Goal: Task Accomplishment & Management: Use online tool/utility

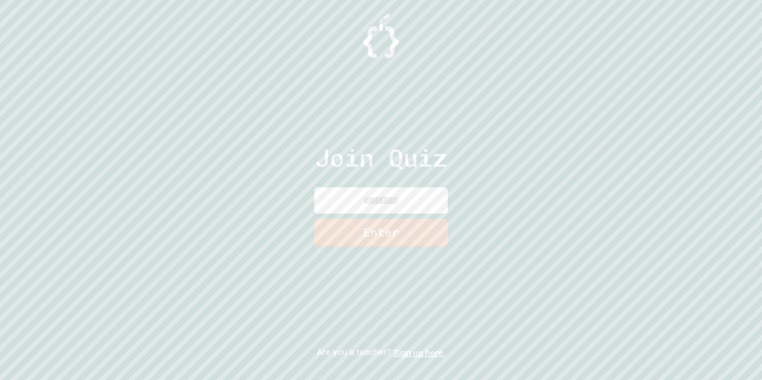
click at [394, 195] on input at bounding box center [381, 201] width 134 height 26
type input "********"
click at [398, 237] on link "Enter" at bounding box center [380, 231] width 129 height 29
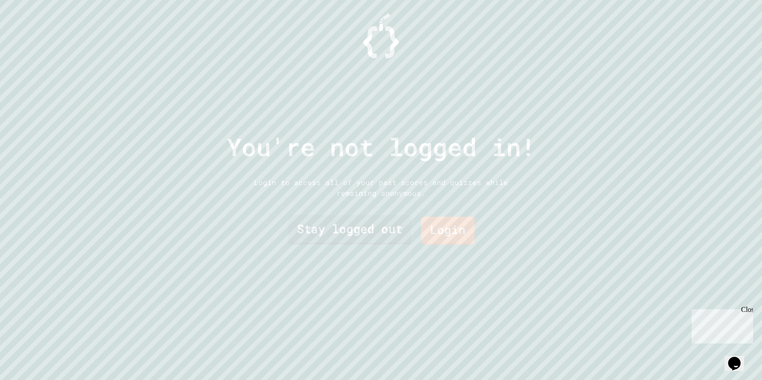
click at [400, 233] on link "Stay logged out" at bounding box center [349, 229] width 123 height 29
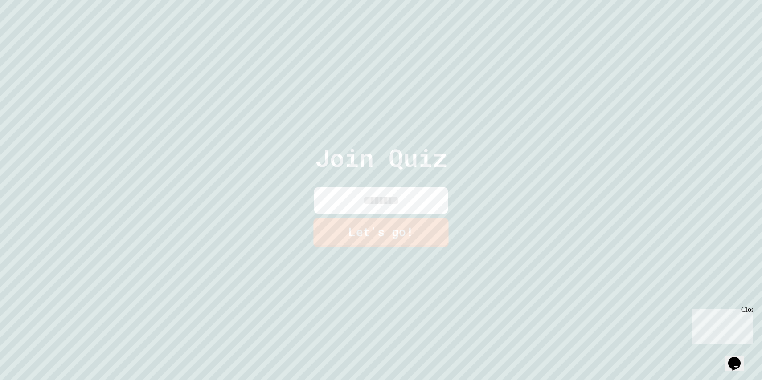
click at [400, 206] on input at bounding box center [381, 201] width 134 height 26
type input "*****"
click at [402, 223] on link "Let's go!" at bounding box center [380, 232] width 135 height 29
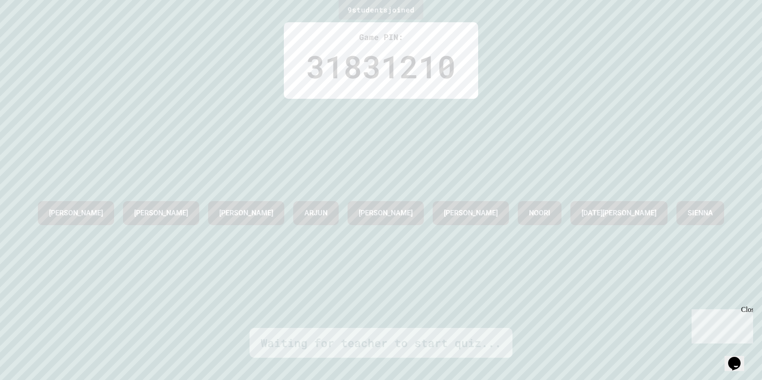
click at [376, 349] on div "Waiting for teacher to start quiz..." at bounding box center [381, 343] width 241 height 17
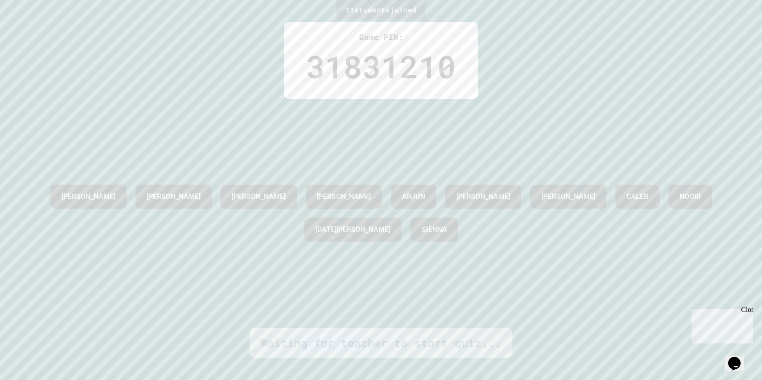
drag, startPoint x: 363, startPoint y: 343, endPoint x: 301, endPoint y: 336, distance: 62.7
click at [300, 336] on div "Waiting for teacher to start quiz..." at bounding box center [381, 343] width 241 height 17
click at [301, 336] on div "Waiting for teacher to start quiz..." at bounding box center [381, 343] width 241 height 17
click at [419, 124] on div "[PERSON_NAME] [PERSON_NAME] [PERSON_NAME] [PERSON_NAME] [PERSON_NAME] [DATE][PE…" at bounding box center [380, 213] width 717 height 229
click at [410, 62] on div "31831210" at bounding box center [381, 66] width 150 height 47
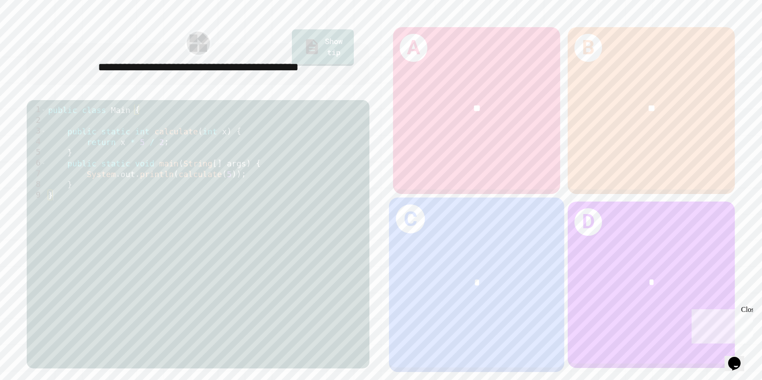
click at [515, 253] on div "C *" at bounding box center [477, 284] width 176 height 175
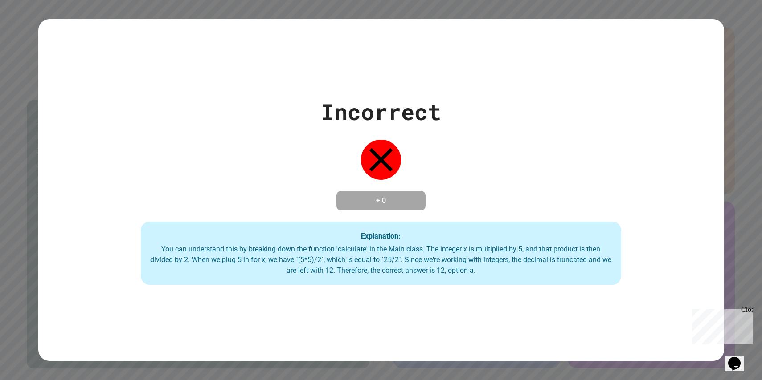
click at [720, 107] on div "Incorrect + 0 Explanation: You can understand this by breaking down the functio…" at bounding box center [381, 190] width 686 height 190
click at [751, 310] on div "Close" at bounding box center [746, 311] width 11 height 11
click at [721, 217] on div "Incorrect + 0 Explanation: You can understand this by breaking down the functio…" at bounding box center [381, 190] width 686 height 190
click at [361, 137] on div "Incorrect + 0 Explanation: You can understand this by breaking down the functio…" at bounding box center [381, 190] width 686 height 190
click at [373, 148] on icon at bounding box center [381, 160] width 24 height 24
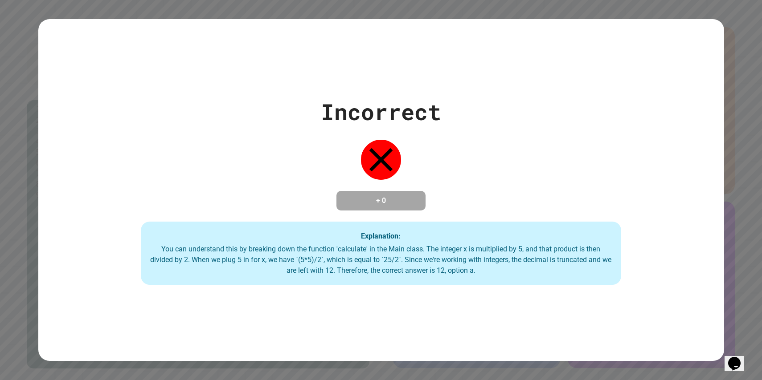
click at [385, 147] on icon at bounding box center [381, 160] width 40 height 40
click at [416, 136] on div "Incorrect + 0 Explanation: You can understand this by breaking down the functio…" at bounding box center [381, 190] width 686 height 190
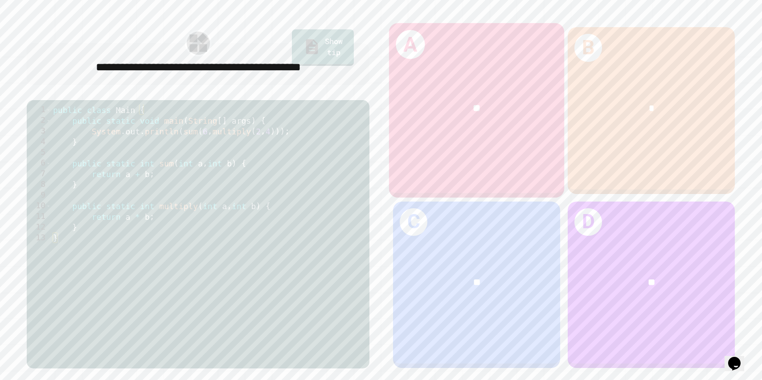
click at [413, 137] on div "A **" at bounding box center [477, 110] width 176 height 175
click at [475, 121] on div "**" at bounding box center [477, 109] width 176 height 54
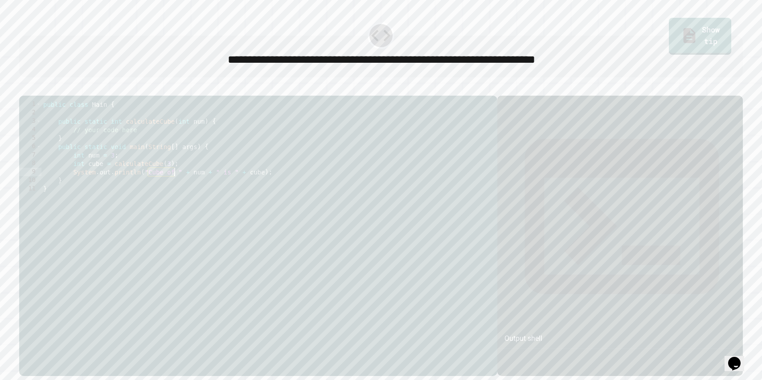
drag, startPoint x: 147, startPoint y: 186, endPoint x: 174, endPoint y: 186, distance: 27.2
click at [174, 186] on div "public class Main { public static int calculateCube ( int num ) { // your code …" at bounding box center [266, 235] width 451 height 271
click at [175, 186] on div "public class Main { public static int calculateCube ( int num ) { // your code …" at bounding box center [266, 235] width 451 height 271
click at [190, 189] on div "public class Main { public static int calculateCube ( int num ) { // your code …" at bounding box center [266, 235] width 451 height 271
click at [215, 182] on div "public class Main { public static int calculateCube ( int num ) { // your code …" at bounding box center [266, 235] width 451 height 271
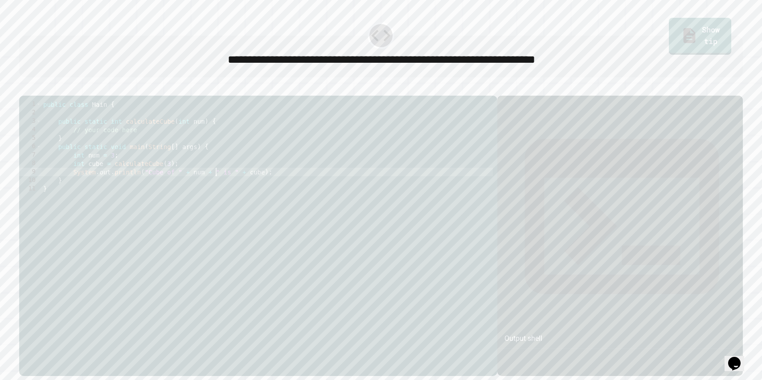
click at [242, 188] on div "public class Main { public static int calculateCube ( int num ) { // your code …" at bounding box center [266, 235] width 451 height 271
click at [251, 188] on div "public class Main { public static int calculateCube ( int num ) { // your code …" at bounding box center [266, 235] width 451 height 271
click at [107, 187] on div "public class Main { public static int calculateCube ( int num ) { // your code …" at bounding box center [266, 235] width 451 height 271
click at [140, 187] on div "public class Main { public static int calculateCube ( int num ) { // your code …" at bounding box center [266, 235] width 451 height 271
click at [163, 187] on div "public class Main { public static int calculateCube ( int num ) { // your code …" at bounding box center [266, 235] width 451 height 271
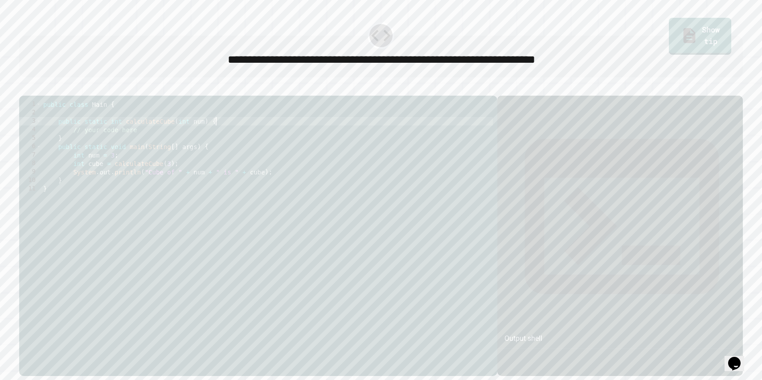
click at [218, 138] on div "public class Main { public static int calculateCube ( int num ) { // your code …" at bounding box center [266, 235] width 451 height 271
click at [24, 89] on button "button" at bounding box center [24, 89] width 0 height 0
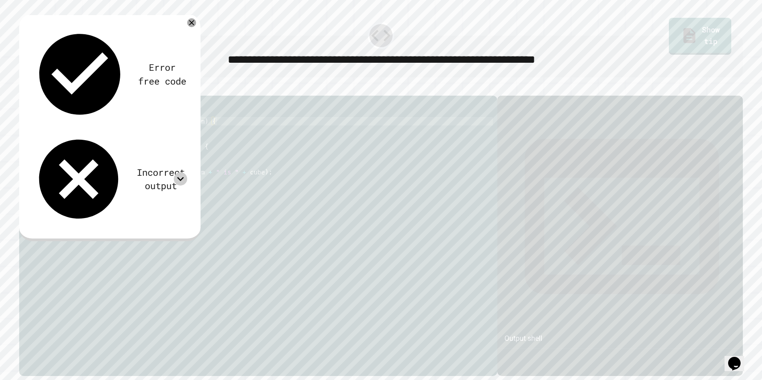
click at [182, 172] on icon at bounding box center [180, 178] width 13 height 13
click at [181, 172] on icon at bounding box center [180, 178] width 13 height 13
click at [85, 140] on div "public class Main { public static int calculateCube ( int num ) { // your code …" at bounding box center [266, 235] width 451 height 271
click at [80, 135] on div "public class Main { public static int calculateCube ( int num ) { // your code …" at bounding box center [266, 235] width 451 height 271
click at [117, 135] on div "public class Main { public static int calculateCube ( int num ) { // your code …" at bounding box center [266, 235] width 451 height 271
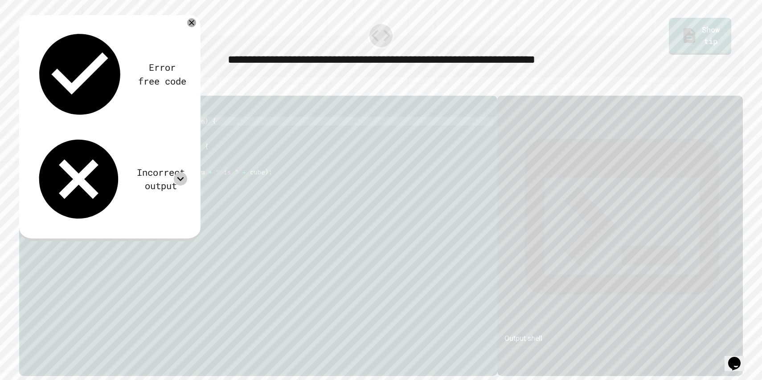
click at [149, 132] on div "public class Main { public static int calculateCube ( int num ) { // your code …" at bounding box center [266, 235] width 451 height 271
click at [181, 136] on div "public class Main { public static int calculateCube ( int num ) { // your code …" at bounding box center [266, 235] width 451 height 271
click at [199, 137] on div "public class Main { public static int calculateCube ( int num ) { // your code …" at bounding box center [266, 235] width 451 height 271
drag, startPoint x: 74, startPoint y: 144, endPoint x: 136, endPoint y: 144, distance: 61.9
click at [136, 144] on div "public class Main { public static int calculateCube ( int num ) { // your code …" at bounding box center [266, 235] width 451 height 271
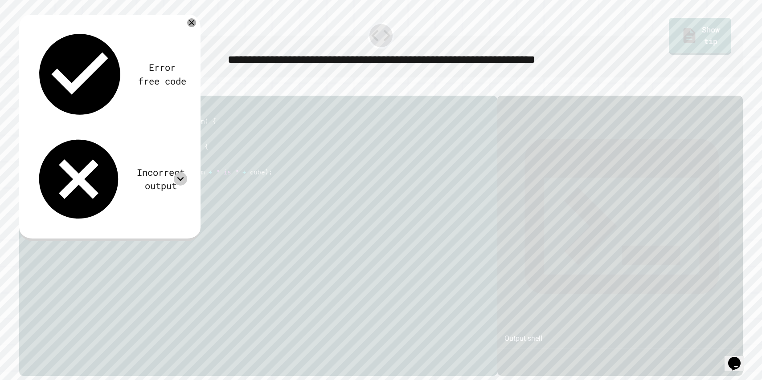
type textarea "**********"
click at [32, 94] on icon "button" at bounding box center [29, 94] width 5 height 6
click at [75, 143] on div "public class Main { public static int calculateCube ( int num ) { num * num ; }…" at bounding box center [266, 235] width 451 height 271
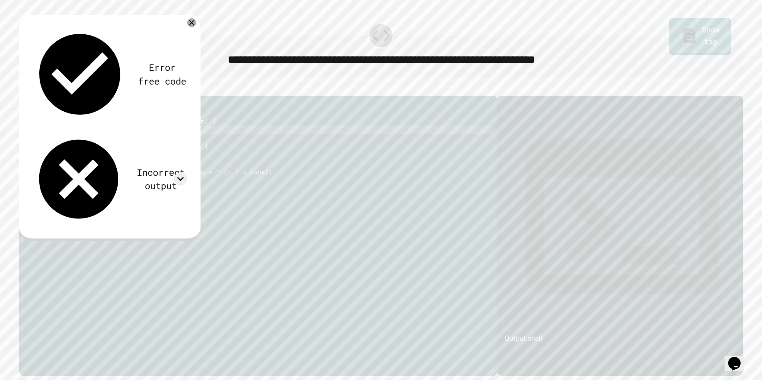
click at [104, 145] on div "public class Main { public static int calculateCube ( int num ) { num * num ; }…" at bounding box center [266, 235] width 451 height 271
click at [100, 143] on div "public class Main { public static int calculateCube ( int num ) { num * num ; }…" at bounding box center [266, 235] width 451 height 271
click at [151, 144] on div "public class Main { public static int calculateCube ( int num ) { num * num * n…" at bounding box center [266, 235] width 451 height 271
click at [74, 143] on div "public class Main { public static int calculateCube ( int num ) { num * num * n…" at bounding box center [266, 235] width 451 height 271
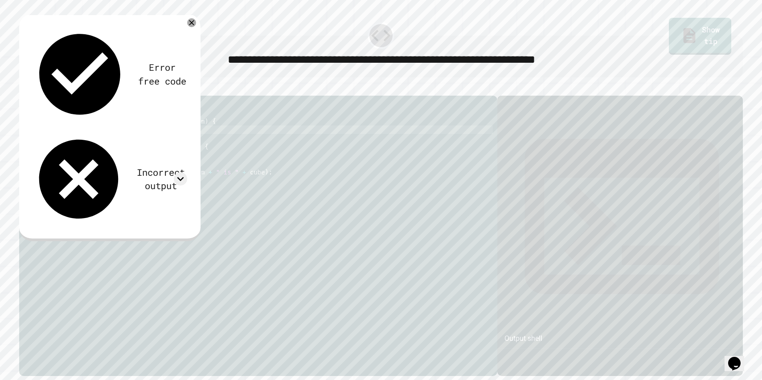
scroll to position [0, 3]
click at [144, 151] on div "public class Main { public static int calculateCube ( int num ) { return num * …" at bounding box center [266, 235] width 451 height 271
click at [24, 89] on icon "button" at bounding box center [24, 89] width 0 height 0
click at [135, 143] on div "public class Main { public static int calculateCube ( int num ) { return num * …" at bounding box center [266, 235] width 451 height 271
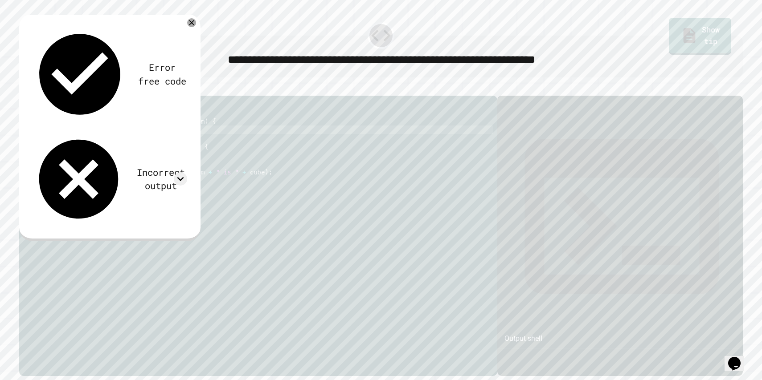
click at [159, 146] on div "public class Main { public static int calculateCube ( int num ) { return num * …" at bounding box center [266, 235] width 451 height 271
click at [139, 144] on div "public class Main { public static int calculateCube ( int num ) { return num * …" at bounding box center [266, 235] width 451 height 271
drag, startPoint x: 141, startPoint y: 145, endPoint x: 113, endPoint y: 143, distance: 28.5
click at [113, 143] on div "public class Main { public static int calculateCube ( int num ) { return num * …" at bounding box center [266, 235] width 451 height 271
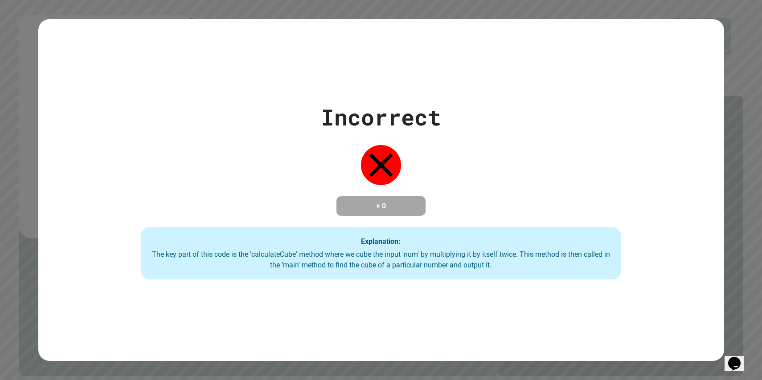
scroll to position [0, 5]
type textarea "**********"
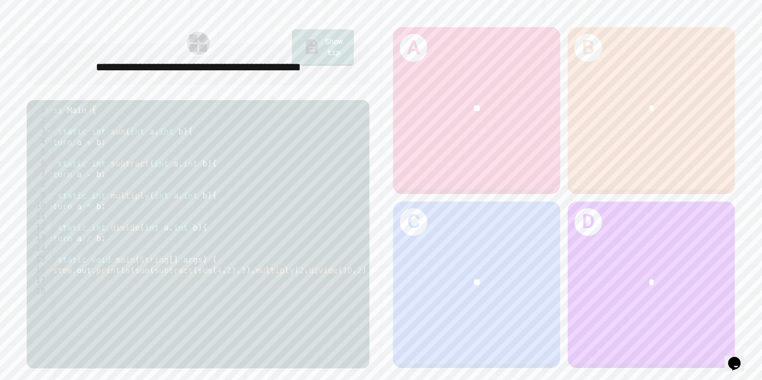
scroll to position [0, 94]
click at [206, 292] on div "public class Main { public static int sum ( int a , int b ) { return a + b ; } …" at bounding box center [162, 228] width 408 height 246
click at [201, 292] on div "public class Main { public static int sum ( int a , int b ) { return a + b ; } …" at bounding box center [162, 228] width 408 height 246
click at [217, 290] on div "public class Main { public static int sum ( int a , int b ) { return a + b ; } …" at bounding box center [162, 228] width 408 height 246
click at [242, 292] on div "public class Main { public static int sum ( int a , int b ) { return a + b ; } …" at bounding box center [162, 228] width 408 height 246
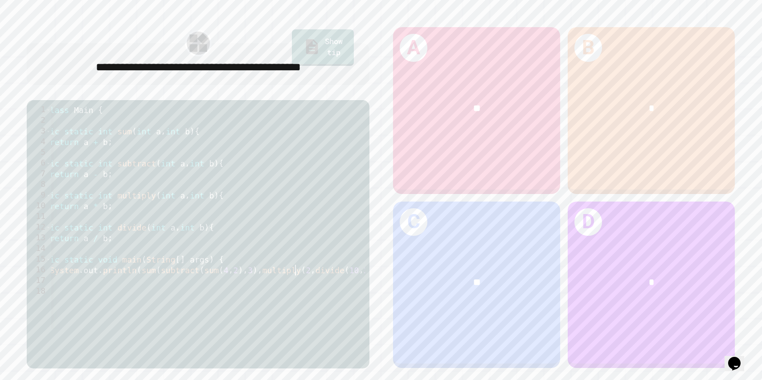
scroll to position [0, 41]
click at [429, 286] on div "**" at bounding box center [476, 282] width 133 height 15
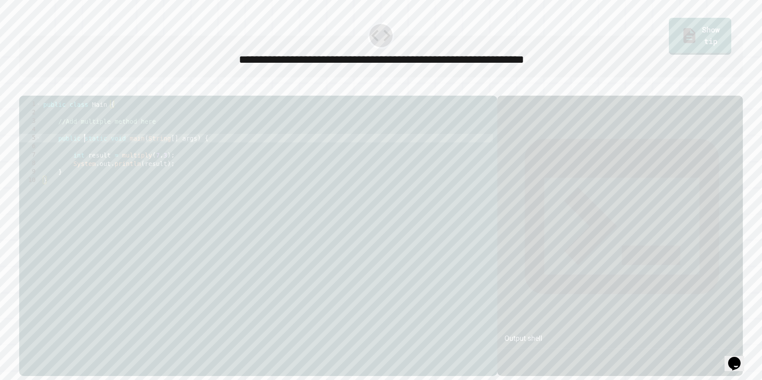
click at [84, 152] on div "public class Main { //Add multiple method here public static void main ( String…" at bounding box center [266, 235] width 451 height 271
click at [97, 155] on div "public class Main { //Add multiple method here public static void main ( String…" at bounding box center [266, 235] width 451 height 271
click at [105, 155] on div "public class Main { //Add multiple method here public static void main ( String…" at bounding box center [266, 235] width 451 height 271
click at [105, 159] on div "public class Main { //Add multiple method here public static void main ( String…" at bounding box center [266, 235] width 451 height 271
click at [124, 149] on div "public class Main { //Add multiple method here public static void main ( String…" at bounding box center [266, 235] width 451 height 271
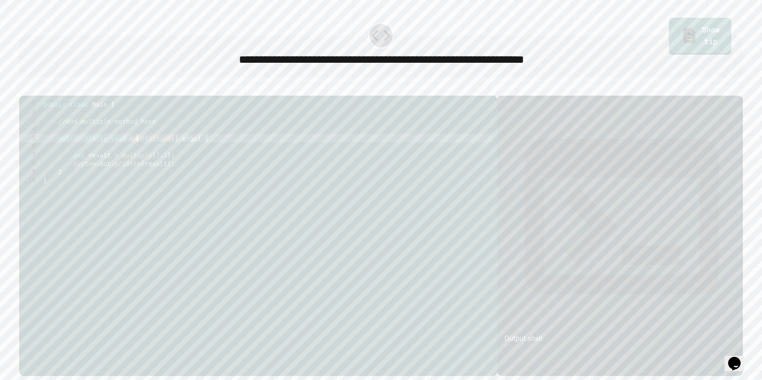
click at [136, 154] on div "public class Main { //Add multiple method here public static void main ( String…" at bounding box center [266, 235] width 451 height 271
click at [136, 163] on div "public class Main { //Add multiple method here public static void main ( String…" at bounding box center [266, 235] width 451 height 271
click at [138, 165] on div "public class Main { //Add multiple method here public static void main ( String…" at bounding box center [266, 235] width 451 height 271
click at [135, 166] on div "public class Main { //Add multiple method here public static void main ( String…" at bounding box center [266, 235] width 451 height 271
click at [143, 179] on div "public class Main { //Add multiple method here public static void main ( String…" at bounding box center [266, 235] width 451 height 271
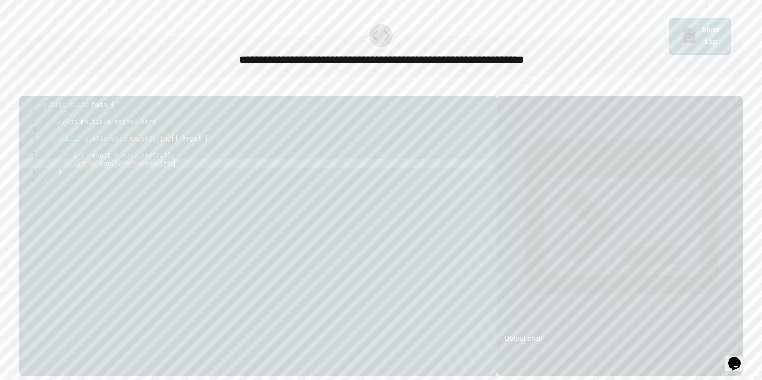
click at [200, 179] on div "public class Main { //Add multiple method here public static void main ( String…" at bounding box center [266, 235] width 451 height 271
click at [130, 166] on div "public class Main { //Add multiple method here public static void main ( String…" at bounding box center [266, 235] width 451 height 271
click at [170, 172] on div "public class Main { //Add multiple method here public static void main ( String…" at bounding box center [266, 235] width 451 height 271
click at [186, 171] on div "public class Main { //Add multiple method here public static void main ( String…" at bounding box center [266, 235] width 451 height 271
click at [208, 192] on div "public class Main { //Add multiple method here public static void main ( String…" at bounding box center [266, 235] width 451 height 271
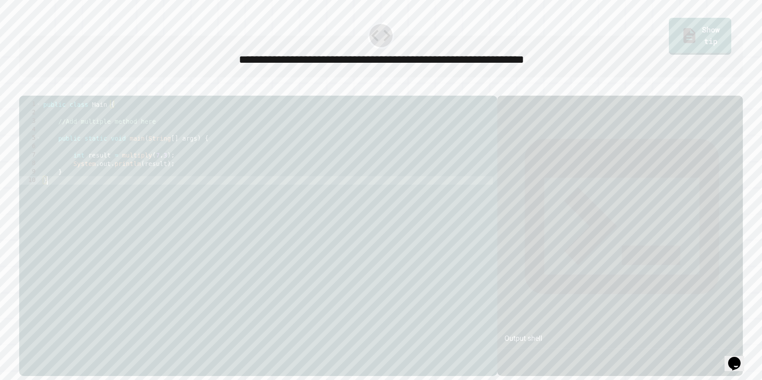
click at [208, 184] on div "public class Main { //Add multiple method here public static void main ( String…" at bounding box center [266, 235] width 451 height 271
click at [208, 181] on div "public class Main { //Add multiple method here public static void main ( String…" at bounding box center [266, 235] width 451 height 271
click at [207, 176] on div "public class Main { //Add multiple method here public static void main ( String…" at bounding box center [266, 235] width 451 height 271
click at [207, 160] on div "public class Main { //Add multiple method here public static void main ( String…" at bounding box center [266, 235] width 451 height 271
click at [177, 120] on div "public class Main { //Add multiple method here public static void main ( String…" at bounding box center [266, 235] width 451 height 271
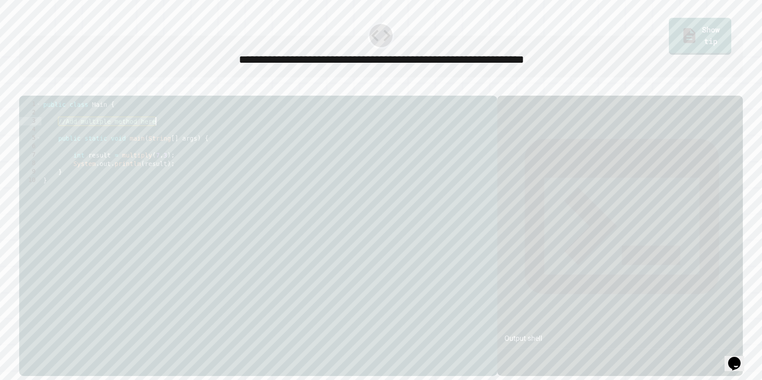
drag, startPoint x: 59, startPoint y: 133, endPoint x: 159, endPoint y: 133, distance: 99.3
click at [159, 133] on div "public class Main { //Add multiple method here public static void main ( String…" at bounding box center [266, 235] width 451 height 271
drag, startPoint x: 63, startPoint y: 154, endPoint x: 201, endPoint y: 150, distance: 138.1
click at [201, 150] on div "public class Main { //Add multiple method here public static void main ( String…" at bounding box center [266, 235] width 451 height 271
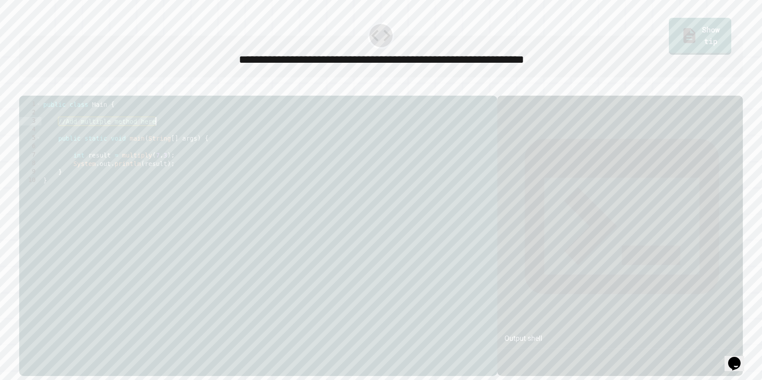
drag, startPoint x: 57, startPoint y: 133, endPoint x: 184, endPoint y: 133, distance: 127.0
click at [185, 133] on div "public class Main { //Add multiple method here public static void main ( String…" at bounding box center [266, 235] width 451 height 271
paste textarea "**********"
drag, startPoint x: 125, startPoint y: 134, endPoint x: 59, endPoint y: 135, distance: 65.9
click at [59, 135] on div "public class Main { public static void main ( String [ ] args ) public static v…" at bounding box center [266, 235] width 451 height 271
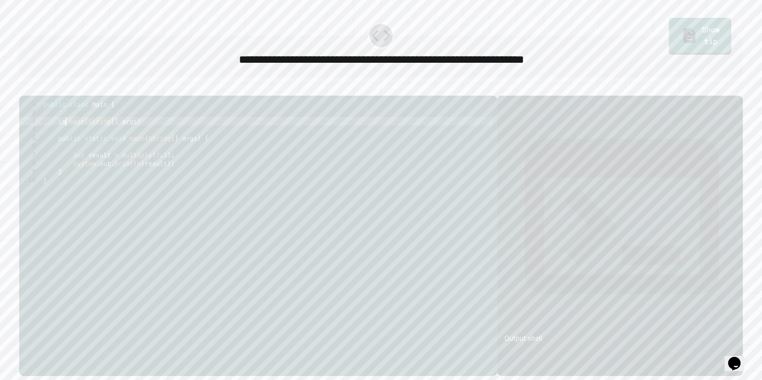
scroll to position [0, 2]
drag, startPoint x: 81, startPoint y: 135, endPoint x: 131, endPoint y: 133, distance: 50.4
click at [131, 133] on div "public class Main { main ( String [ ] args ) public static void main ( String […" at bounding box center [266, 235] width 451 height 271
click at [63, 137] on div "public class Main { main ( ) public static void main ( String [ ] args ) { int …" at bounding box center [266, 235] width 451 height 271
drag, startPoint x: 74, startPoint y: 135, endPoint x: 61, endPoint y: 134, distance: 12.9
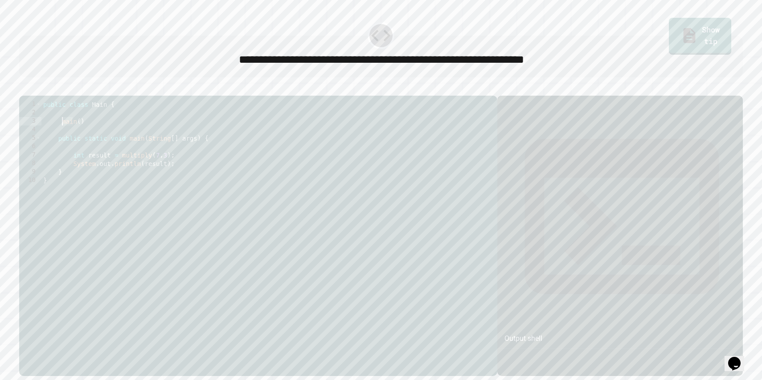
click at [61, 134] on div "public class Main { main ( ) public static void main ( String [ ] args ) { int …" at bounding box center [266, 235] width 451 height 271
click at [130, 172] on div "public class Main { main ( ) public static void main ( String [ ] args ) { int …" at bounding box center [266, 235] width 451 height 271
drag, startPoint x: 77, startPoint y: 135, endPoint x: 61, endPoint y: 134, distance: 15.2
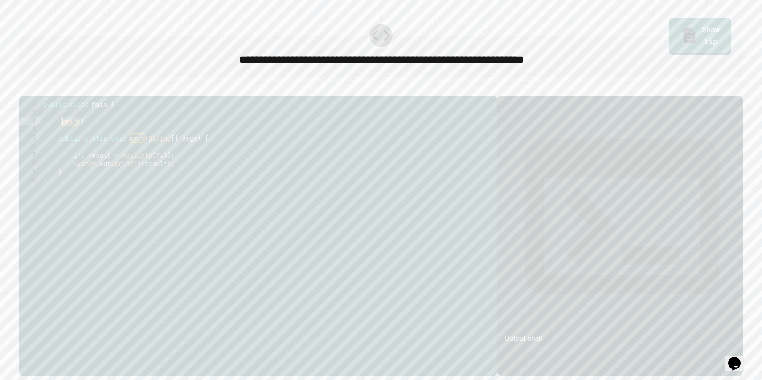
click at [61, 134] on div "public class Main { main ( ) public static void main ( String [ ] args ) { int …" at bounding box center [266, 235] width 451 height 271
paste textarea "****"
click at [95, 135] on div "public class Main { multiply ( ) public static void main ( String [ ] args ) { …" at bounding box center [266, 235] width 451 height 271
click at [171, 159] on div "public class Main { multiply ( int num int num2 ) public static void main ( Str…" at bounding box center [266, 235] width 451 height 271
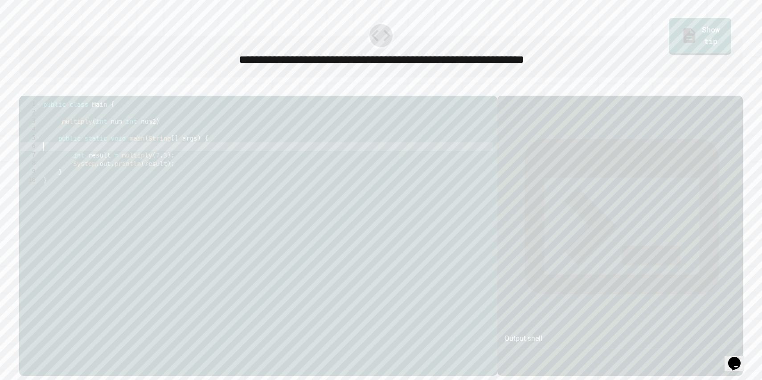
scroll to position [0, 0]
click at [88, 135] on div "public class Main { multiply ( int num int num2 ) public static void main ( Str…" at bounding box center [266, 235] width 451 height 271
click at [65, 131] on div "public class Main { multiply ( int num int num2 ) public static void main ( Str…" at bounding box center [266, 235] width 451 height 271
click at [57, 130] on div "public class Main { multiply ( int num int num2 ) public static void main ( Str…" at bounding box center [266, 235] width 451 height 271
click at [63, 132] on div "public class Main { multiply ( int num int num2 ) public static void main ( Str…" at bounding box center [266, 235] width 451 height 271
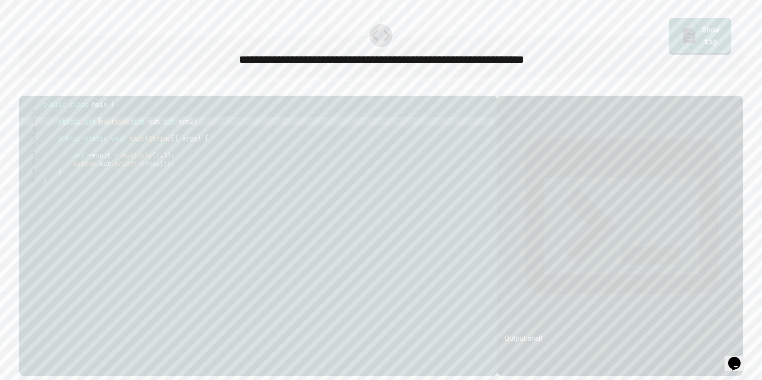
scroll to position [0, 4]
click at [196, 135] on div "public class Main { static int multiply ( int num int num2 ) public static void…" at bounding box center [266, 235] width 451 height 271
type textarea "**********"
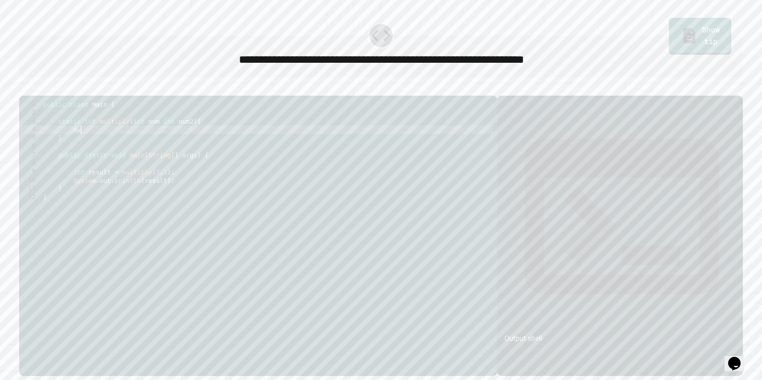
type textarea "*"
click at [31, 95] on icon "button" at bounding box center [29, 94] width 5 height 6
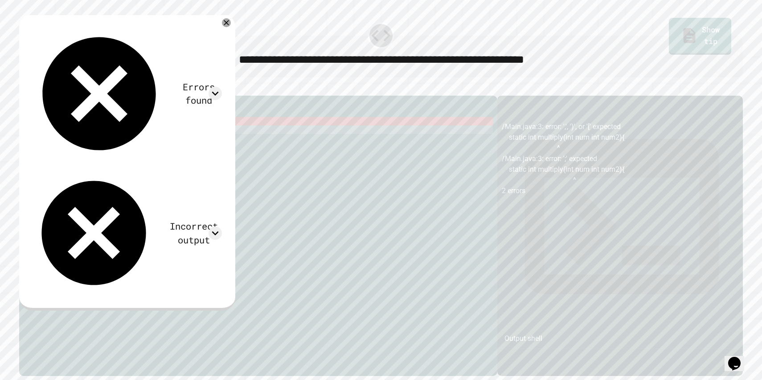
click at [78, 135] on div "public class Main { static int multiply ( int num int num2 ) { return num1 * nu…" at bounding box center [266, 235] width 451 height 271
click at [65, 135] on div "public class Main { static int multiply ( int num int num2 ) { return num1 * nu…" at bounding box center [266, 235] width 451 height 271
click at [61, 134] on div "public class Main { static int multiply ( int num int num2 ) { return num1 * nu…" at bounding box center [266, 235] width 451 height 271
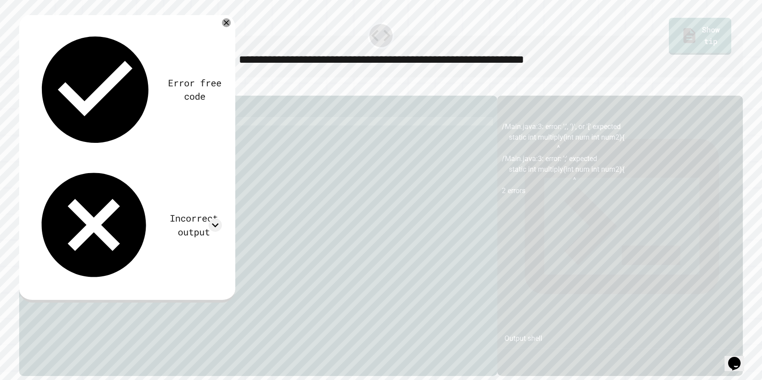
scroll to position [0, 1]
type textarea "**********"
click at [39, 96] on div at bounding box center [381, 90] width 724 height 11
click at [24, 89] on icon "button" at bounding box center [24, 89] width 0 height 0
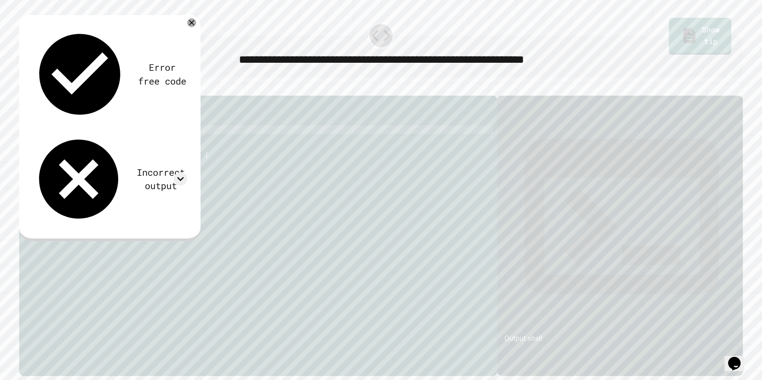
click at [144, 144] on div "public class Main { Static int multiply ( int num int num2 ) { return num1 * nu…" at bounding box center [266, 235] width 451 height 271
click at [117, 117] on div "public class Main { Static int multiply ( int num int num2 ) { return num1 * nu…" at bounding box center [266, 235] width 451 height 271
click at [112, 117] on div "public class Main { Static int multiply ( int num int num2 ) { return num1 * nu…" at bounding box center [266, 235] width 451 height 271
click at [201, 134] on div "public class Main { Static int multiply ( int num int num2 ) { return num1 * nu…" at bounding box center [266, 235] width 451 height 271
click at [209, 170] on div "public class Main { Static int multiply ( int num int num2 ) { return num1 * nu…" at bounding box center [266, 235] width 451 height 271
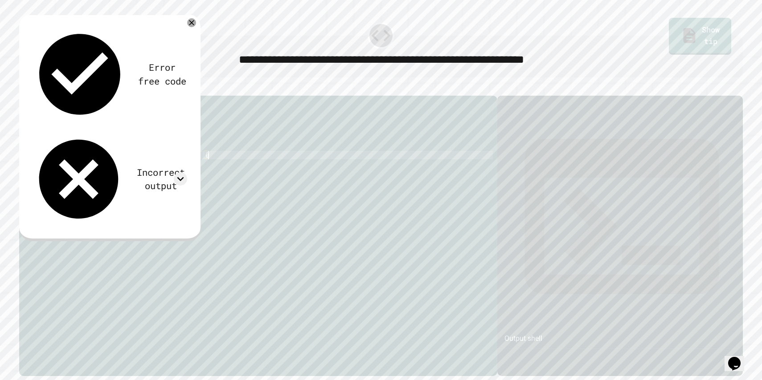
click at [164, 193] on div "public class Main { Static int multiply ( int num int num2 ) { return num1 * nu…" at bounding box center [266, 235] width 451 height 271
click at [91, 196] on div "public class Main { Static int multiply ( int num int num2 ) { return num1 * nu…" at bounding box center [266, 235] width 451 height 271
click at [111, 196] on div "public class Main { Static int multiply ( int num int num2 ) { return num1 * nu…" at bounding box center [266, 235] width 451 height 271
click at [123, 196] on div "public class Main { Static int multiply ( int num int num2 ) { return num1 * nu…" at bounding box center [266, 235] width 451 height 271
click at [130, 196] on div "public class Main { Static int multiply ( int num int num2 ) { return num1 * nu…" at bounding box center [266, 235] width 451 height 271
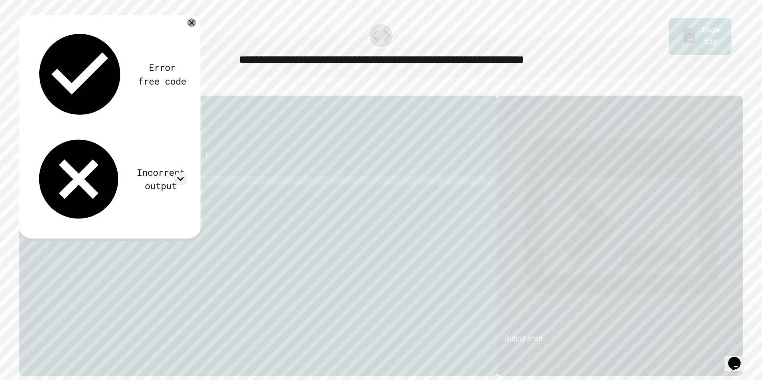
click at [161, 197] on div "public class Main { Static int multiply ( int num int num2 ) { return num1 * nu…" at bounding box center [266, 235] width 451 height 271
click at [155, 196] on div "public class Main { Static int multiply ( int num int num2 ) { return num1 * nu…" at bounding box center [266, 235] width 451 height 271
click at [148, 196] on div "public class Main { Static int multiply ( int num int num2 ) { return num1 * nu…" at bounding box center [266, 235] width 451 height 271
click at [147, 196] on div "public class Main { Static int multiply ( int num int num2 ) { return num1 * nu…" at bounding box center [266, 235] width 451 height 271
click at [145, 195] on div "public class Main { Static int multiply ( int num int num2 ) { return num1 * nu…" at bounding box center [266, 235] width 451 height 271
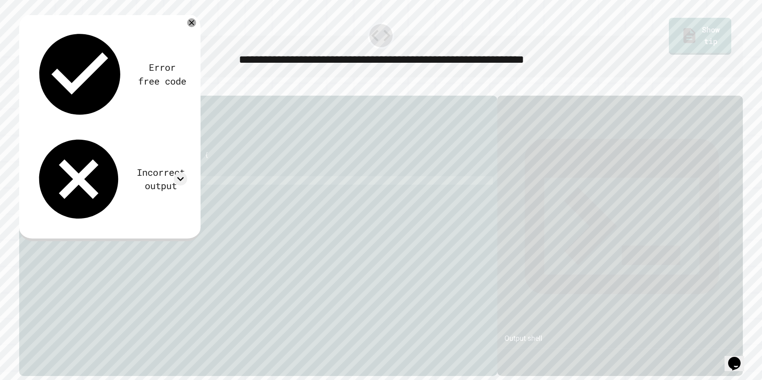
click at [134, 185] on div "public class Main { Static int multiply ( int num int num2 ) { return num1 * nu…" at bounding box center [266, 235] width 451 height 271
click at [121, 139] on div "public class Main { Static int multiply ( int num int num2 ) { return num1 * nu…" at bounding box center [266, 235] width 451 height 271
click at [129, 133] on div "public class Main { Static int multiply ( int num int num2 ) { return num1 * nu…" at bounding box center [266, 235] width 451 height 271
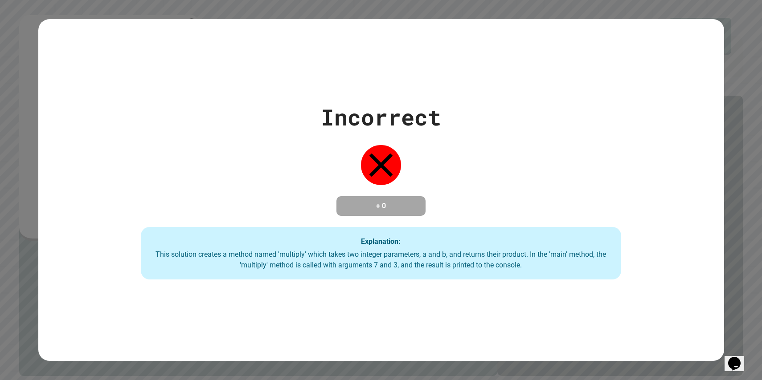
drag, startPoint x: 69, startPoint y: 139, endPoint x: 125, endPoint y: 139, distance: 56.1
click at [70, 139] on div "Incorrect + 0 Explanation: This solution creates a method named 'multiply' whic…" at bounding box center [381, 190] width 686 height 179
click at [205, 141] on div "Incorrect + 0 Explanation: This solution creates a method named 'multiply' whic…" at bounding box center [381, 190] width 686 height 179
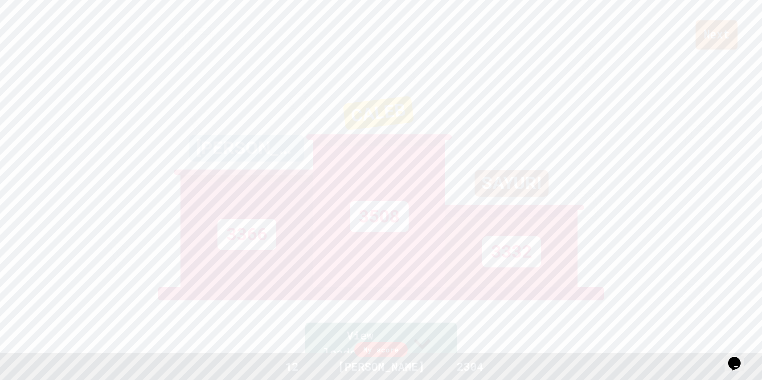
click at [713, 31] on link "Next" at bounding box center [716, 34] width 42 height 29
